Goal: Find specific page/section: Find specific page/section

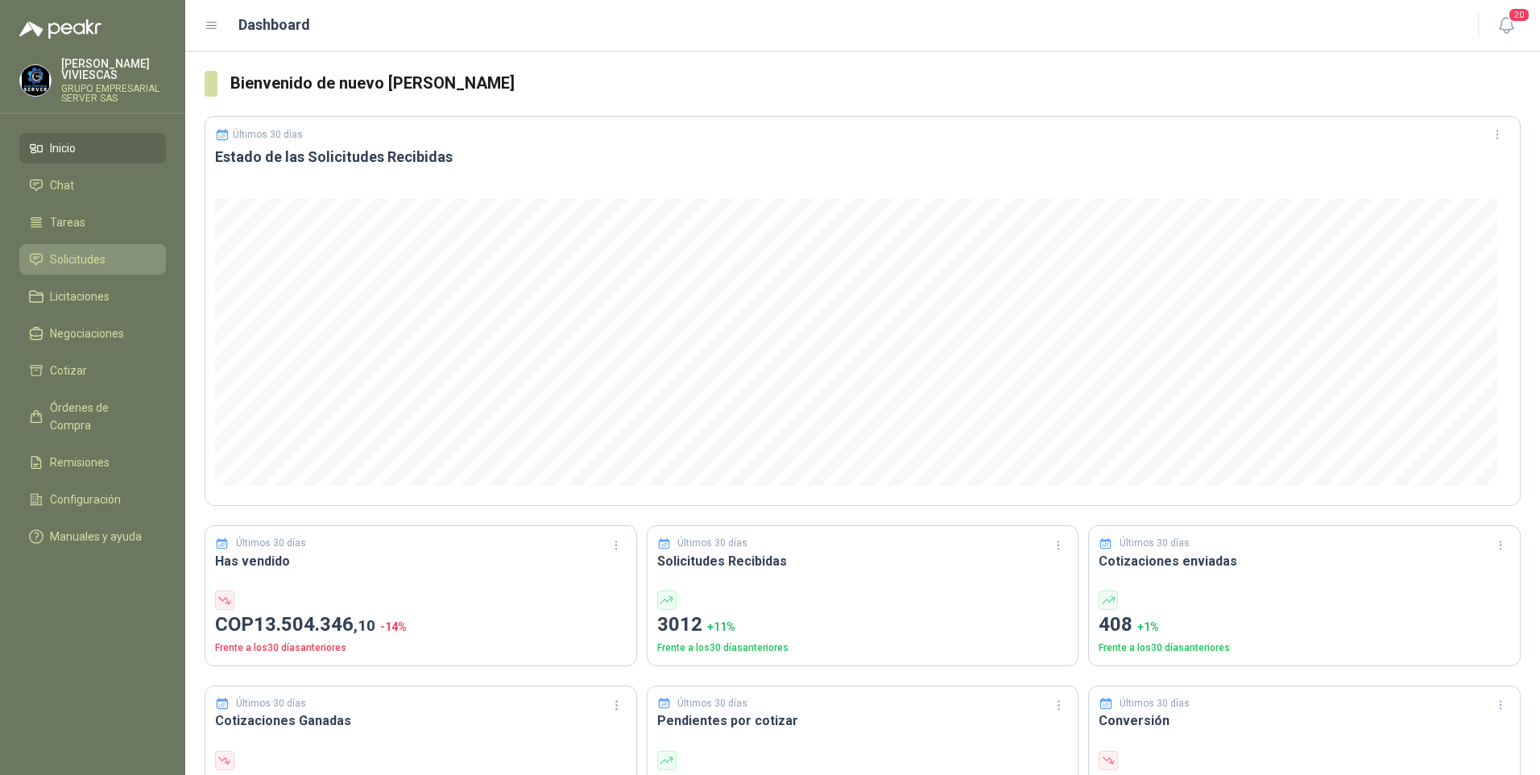
click at [77, 252] on span "Solicitudes" at bounding box center [78, 259] width 56 height 18
click at [91, 247] on link "Solicitudes" at bounding box center [92, 259] width 147 height 31
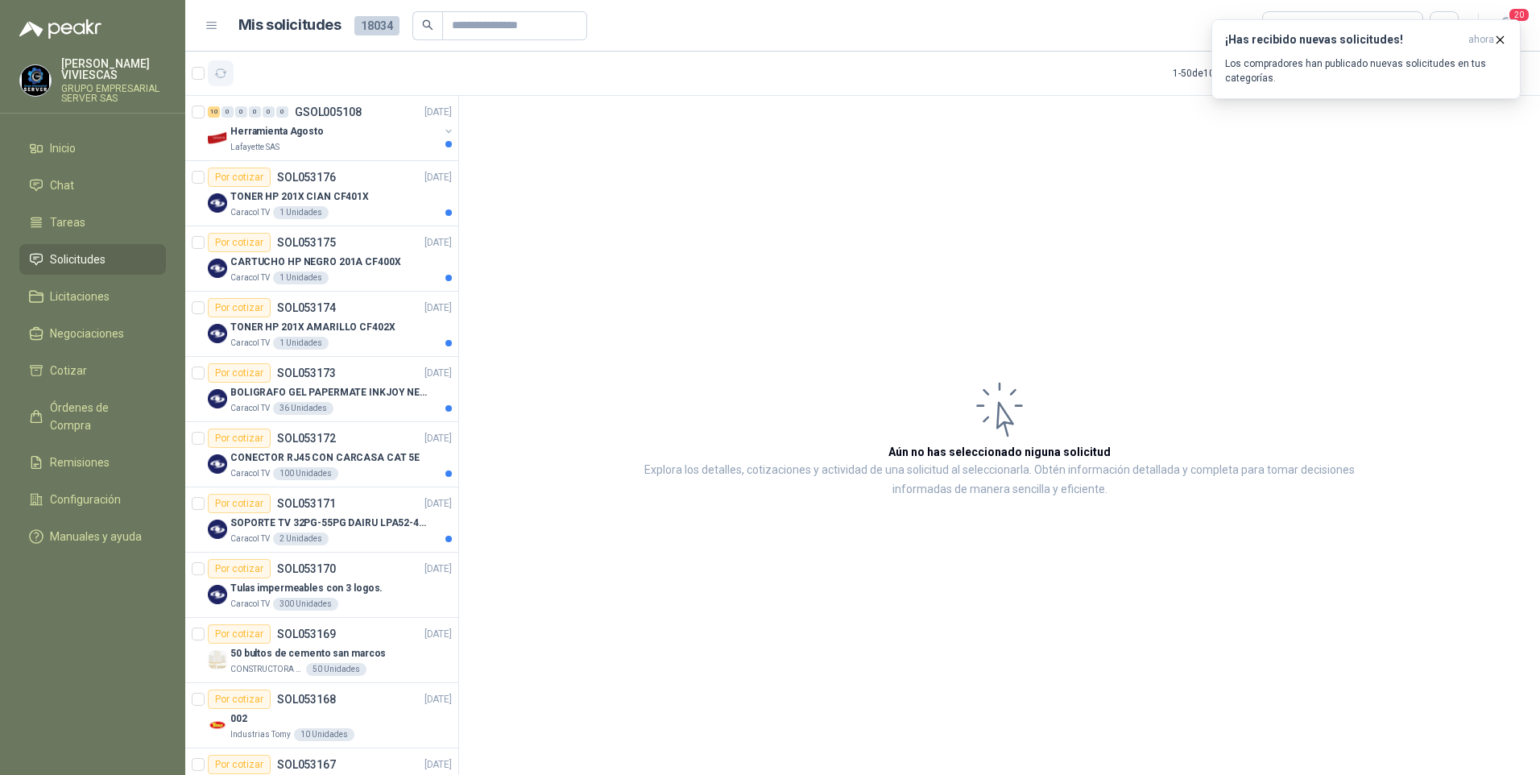
click at [220, 72] on icon "button" at bounding box center [221, 74] width 14 height 14
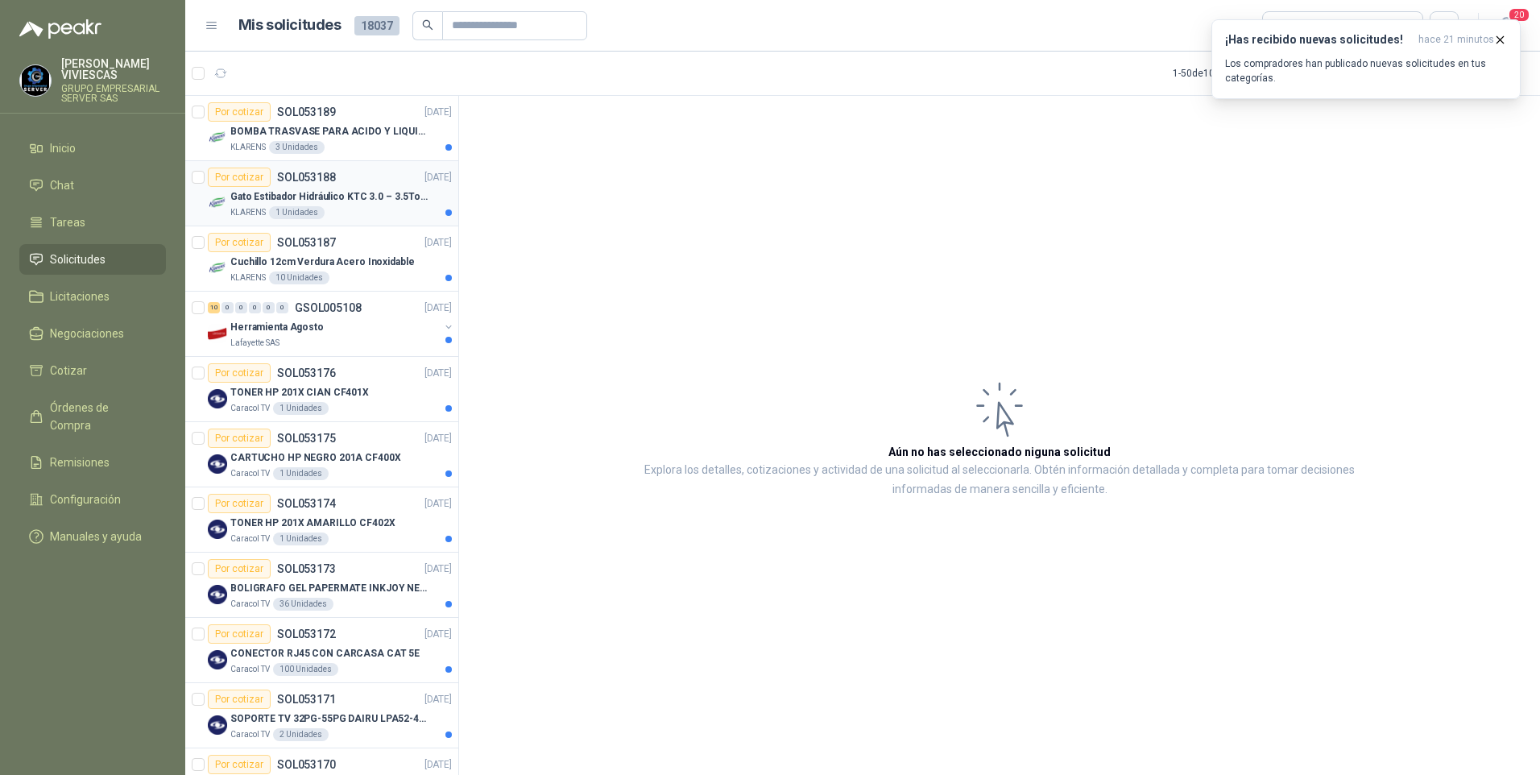
click at [338, 196] on p "Gato Estibador Hidráulico KTC 3.0 – 3.5Ton 1.2mt HPT" at bounding box center [330, 196] width 201 height 15
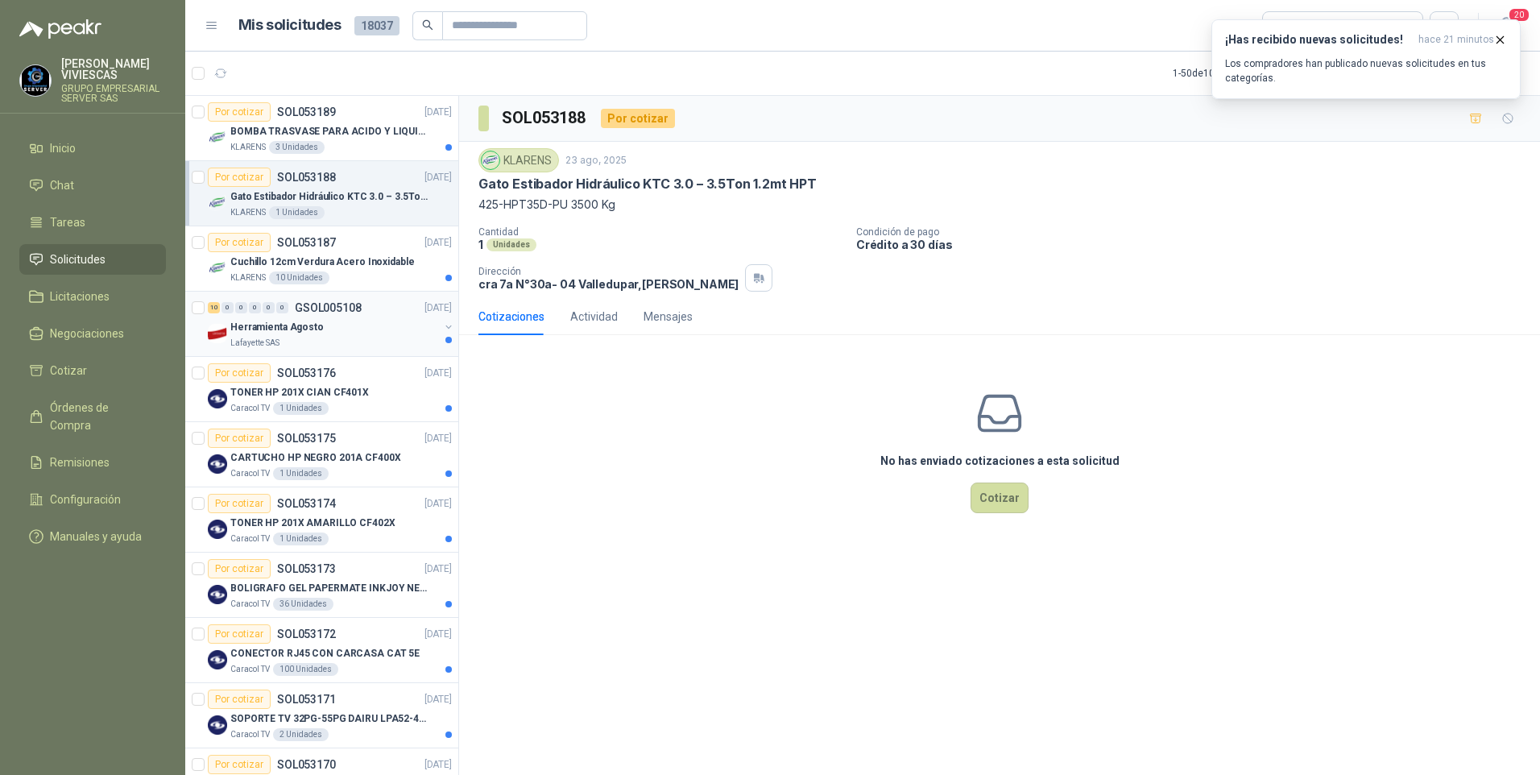
click at [312, 345] on div "Lafayette SAS" at bounding box center [334, 343] width 209 height 13
